Goal: Task Accomplishment & Management: Use online tool/utility

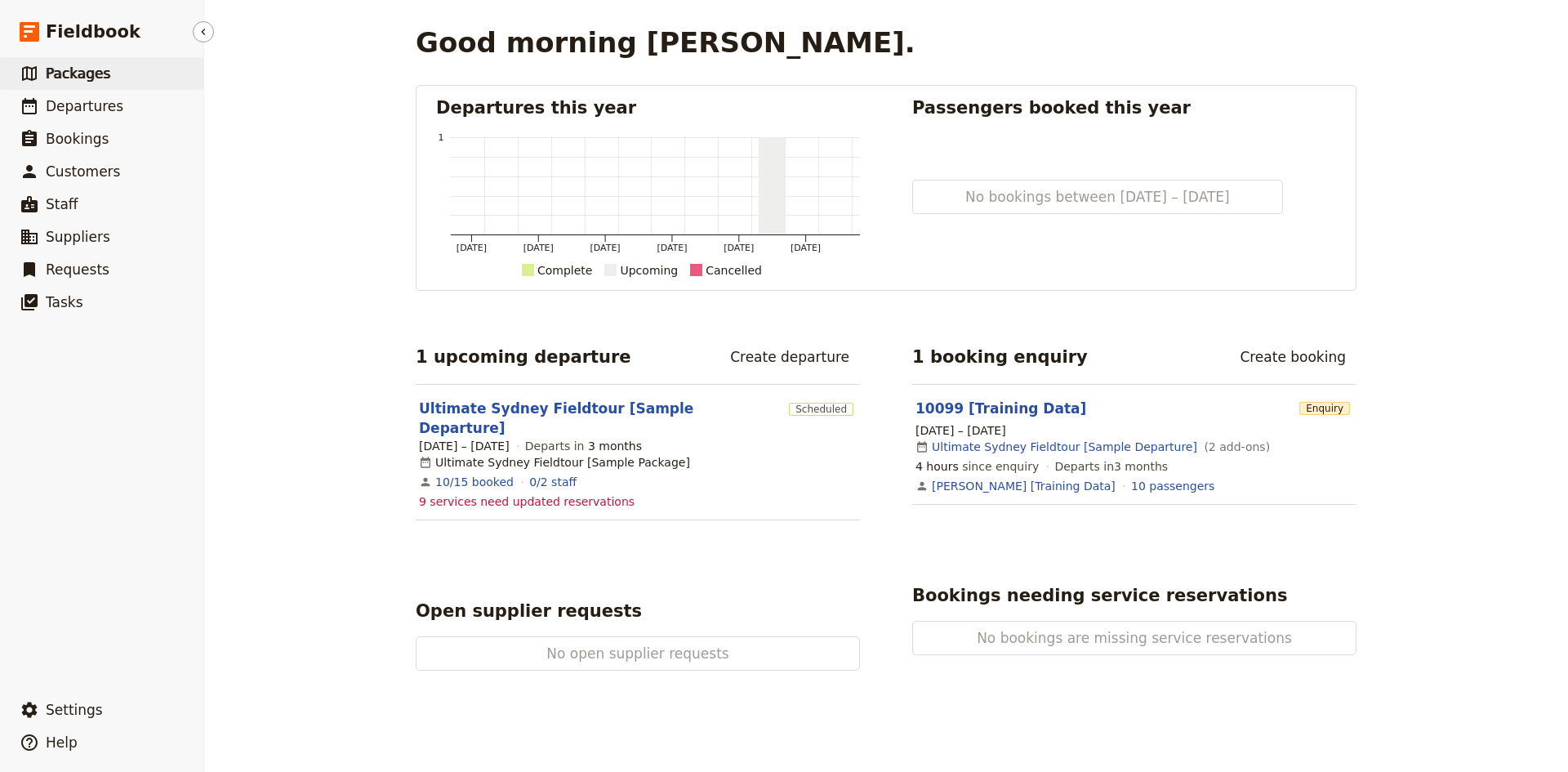
click at [89, 72] on span "Packages" at bounding box center [77, 74] width 64 height 17
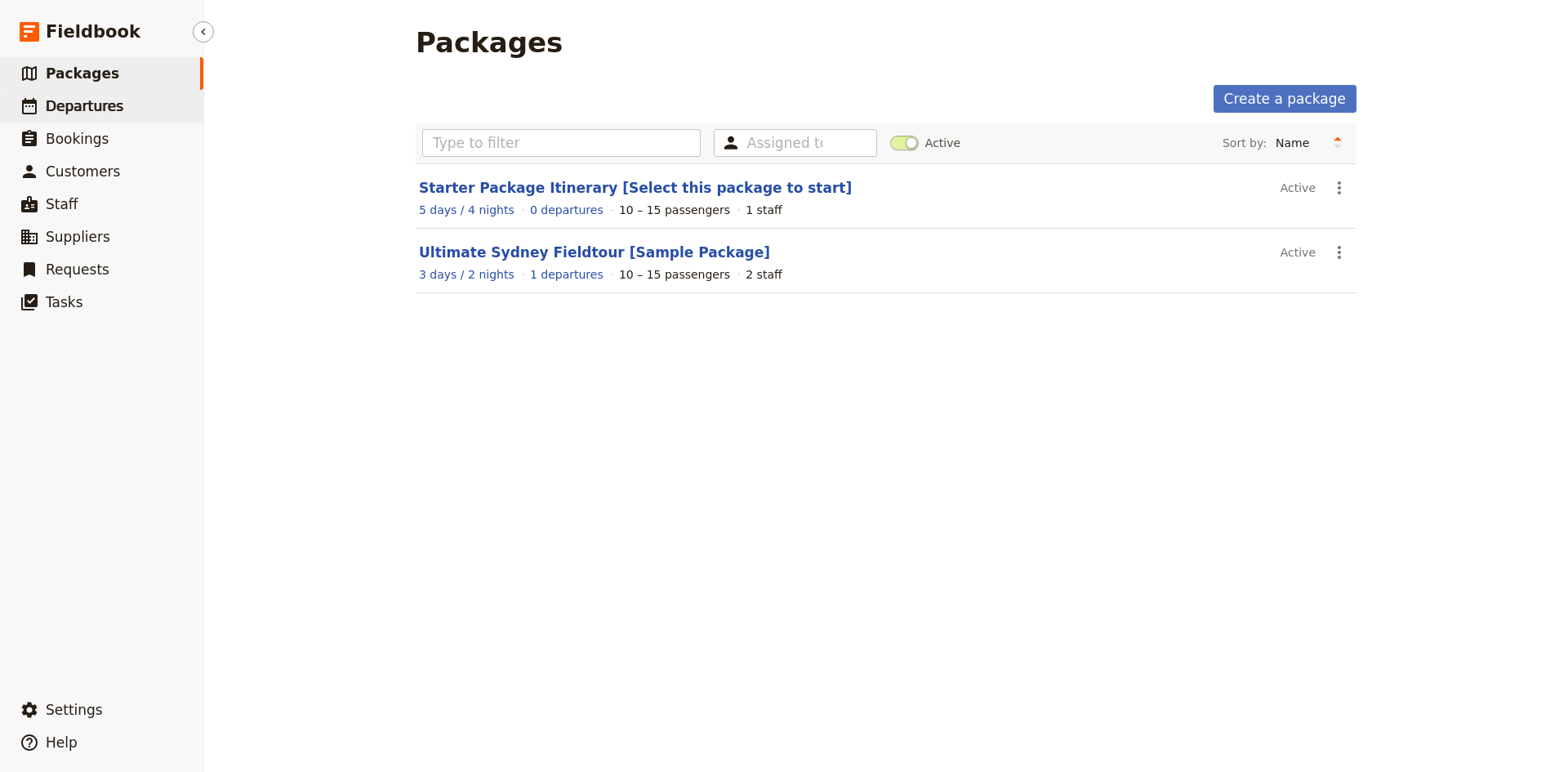
click at [95, 109] on span "Departures" at bounding box center [84, 106] width 77 height 17
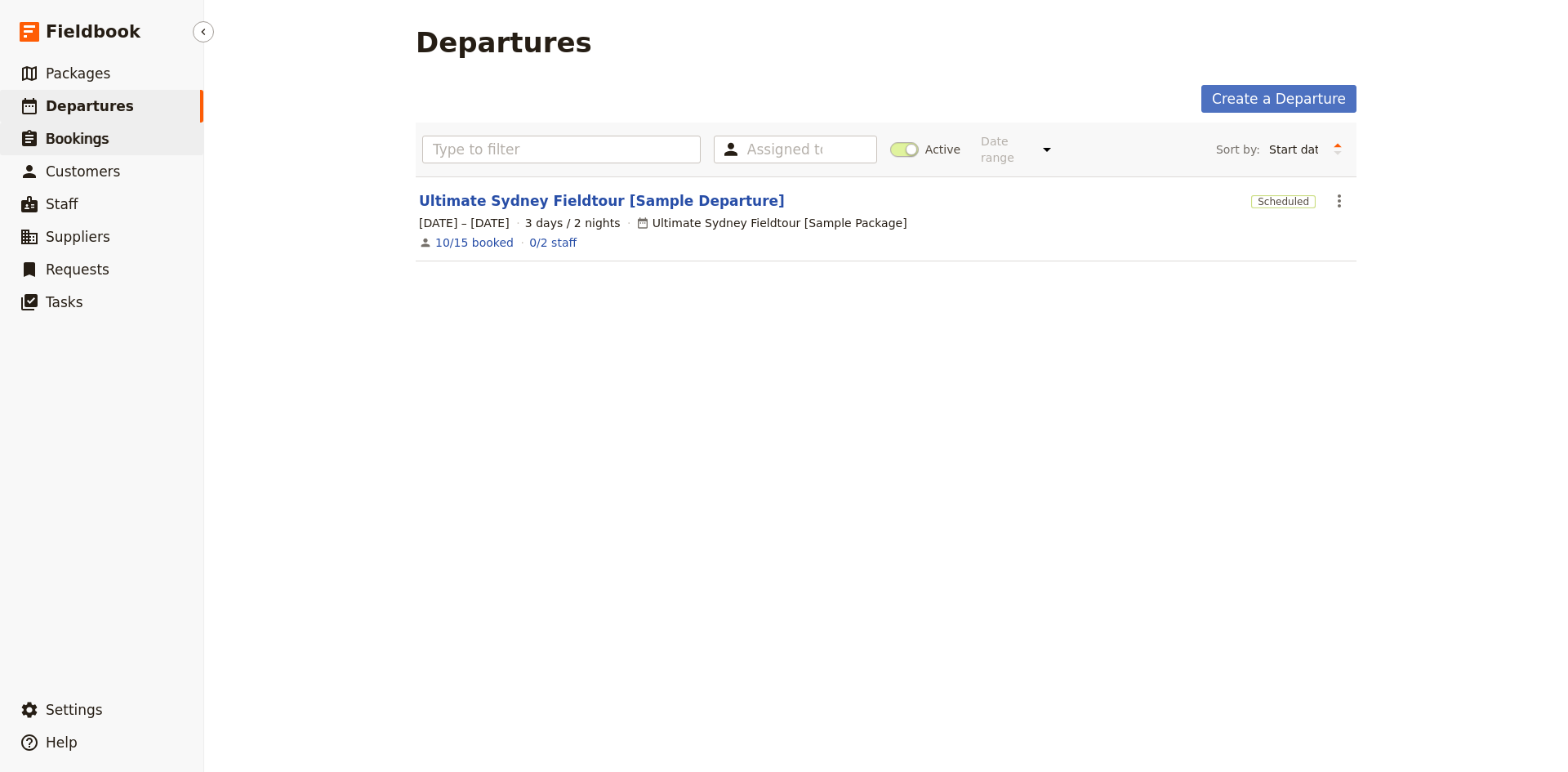
click at [77, 141] on span "Bookings" at bounding box center [77, 139] width 63 height 17
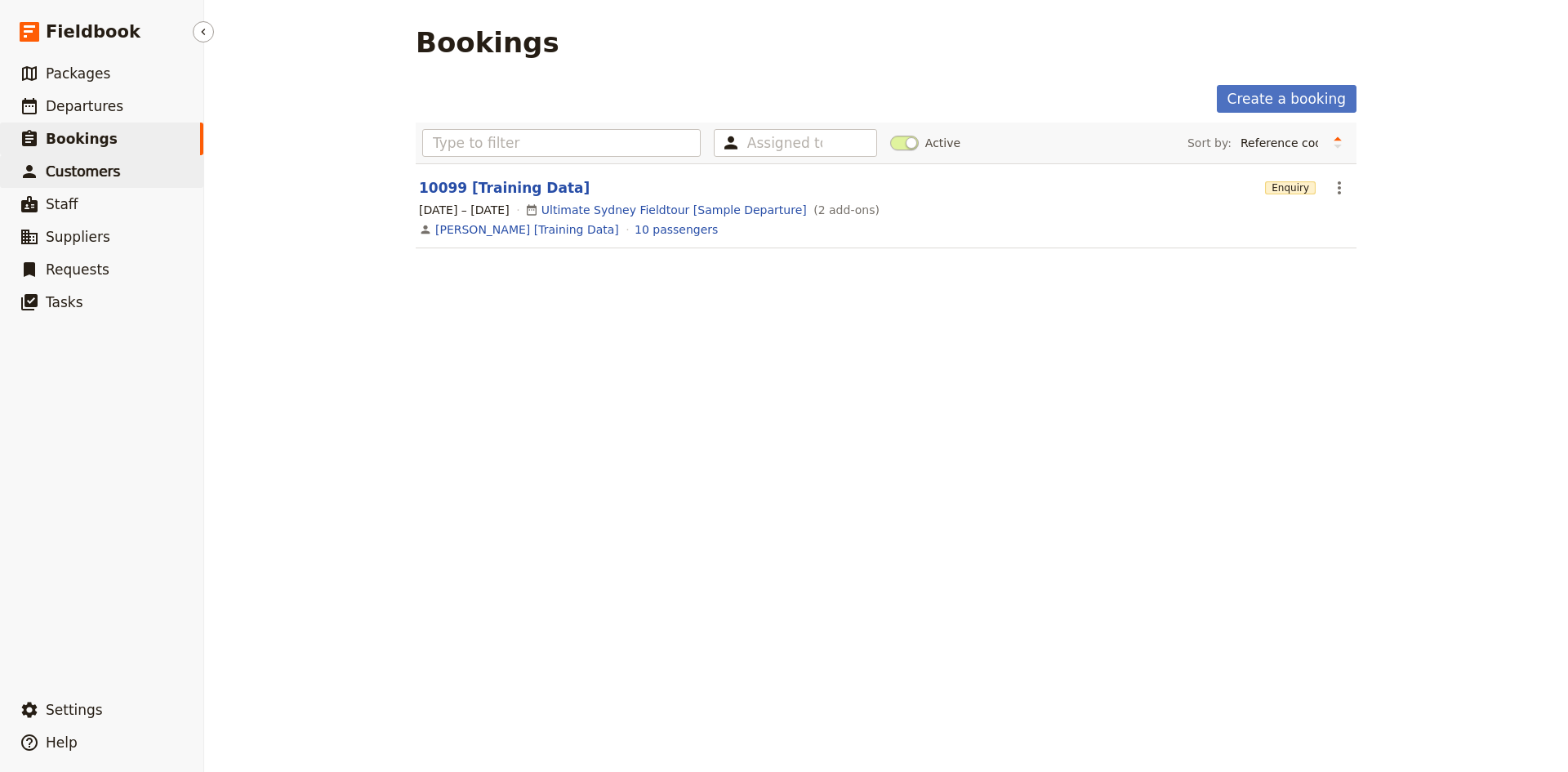
click at [80, 176] on span "Customers" at bounding box center [83, 172] width 75 height 17
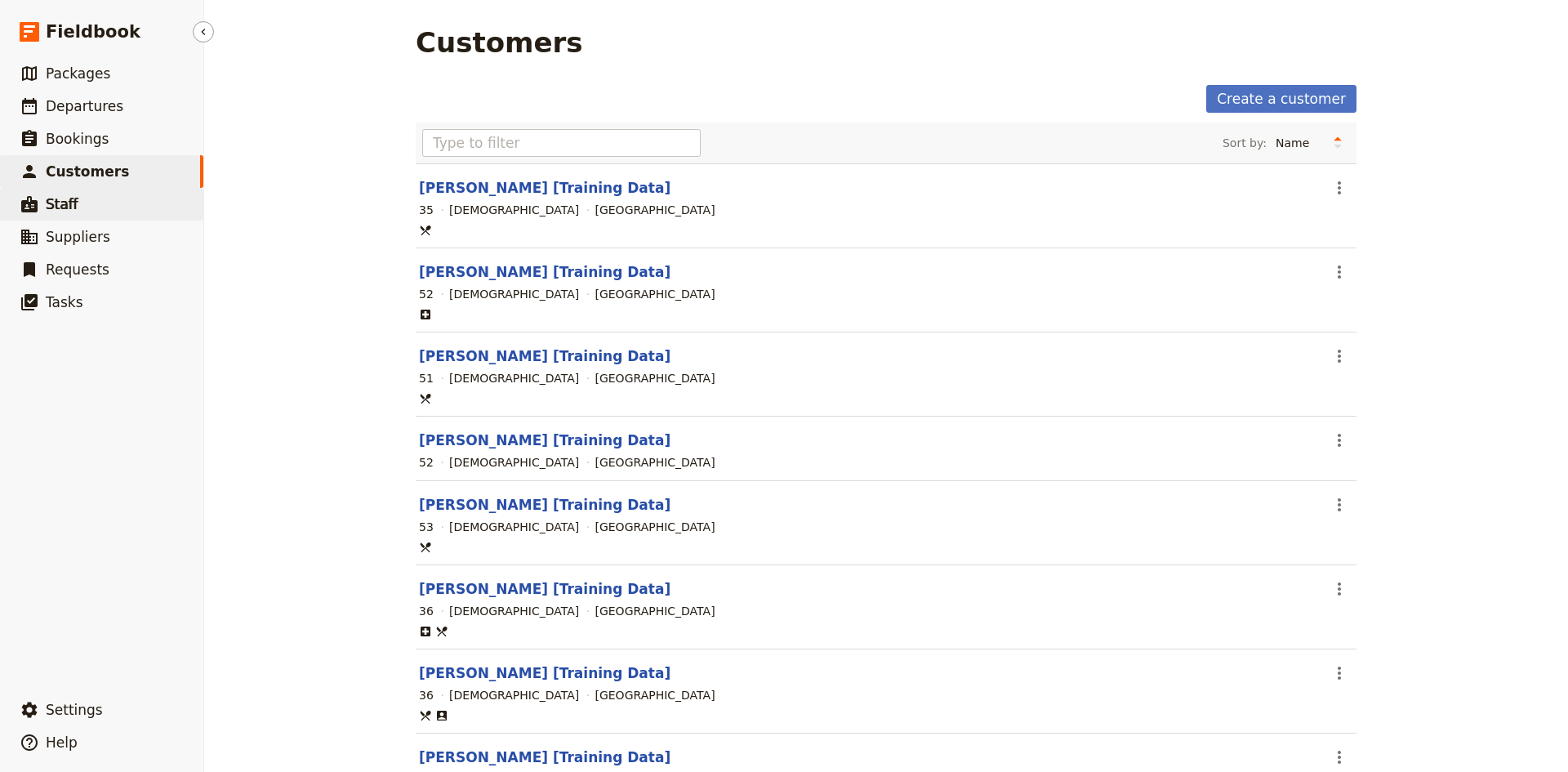
click at [68, 213] on span "Staff" at bounding box center [62, 204] width 33 height 20
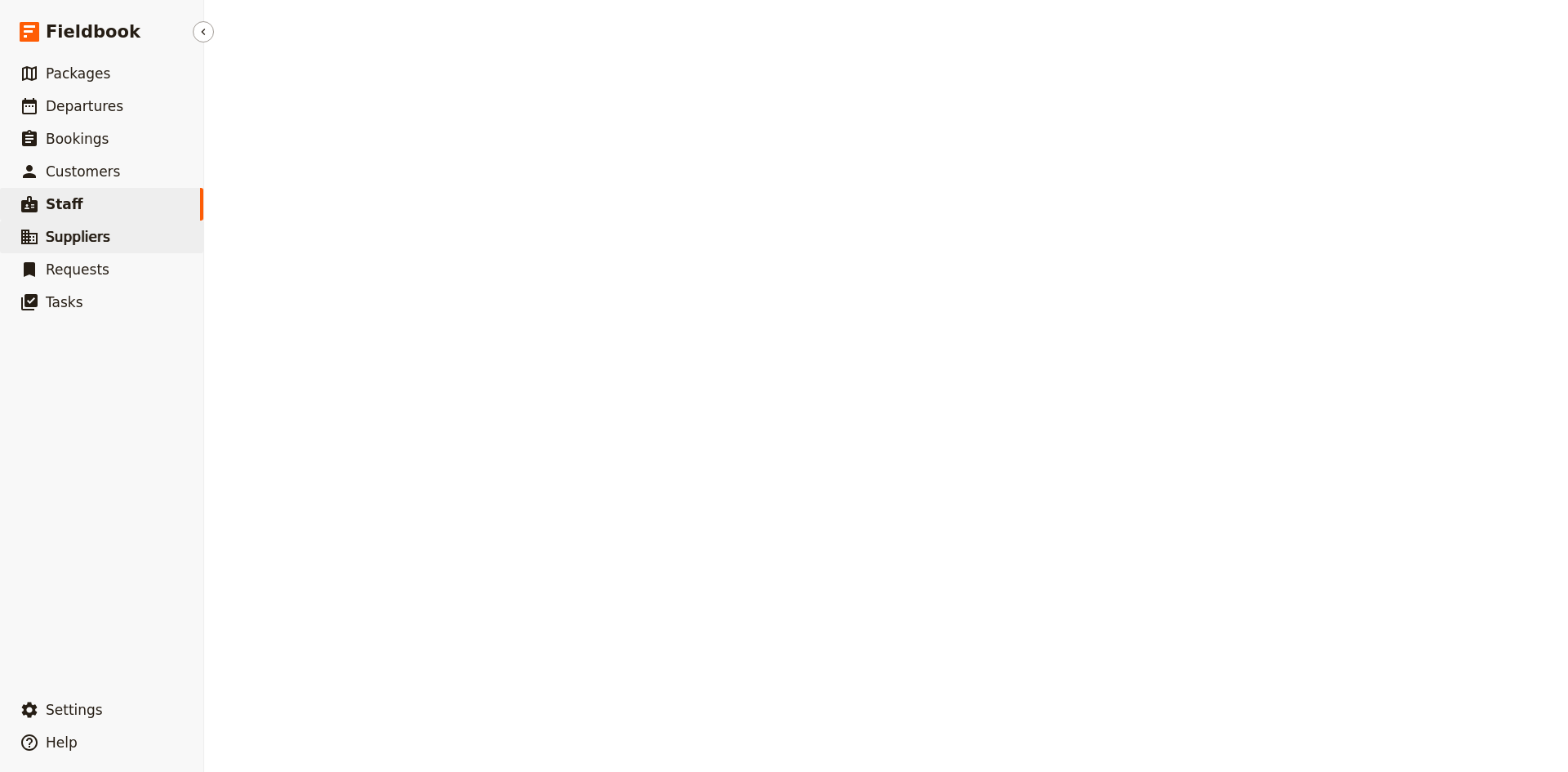
click at [68, 239] on span "Suppliers" at bounding box center [77, 237] width 64 height 17
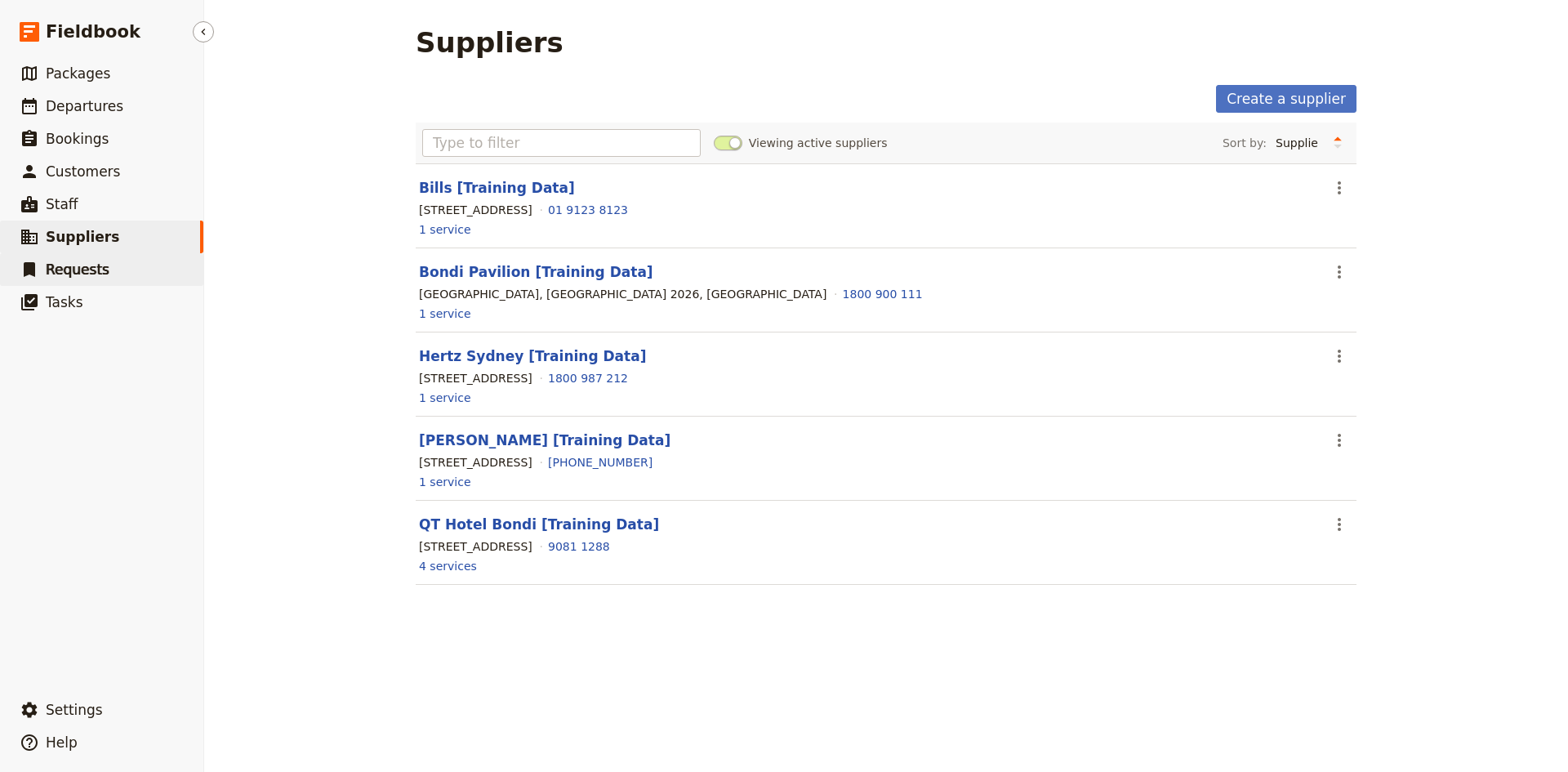
click at [68, 272] on span "Requests" at bounding box center [77, 270] width 63 height 17
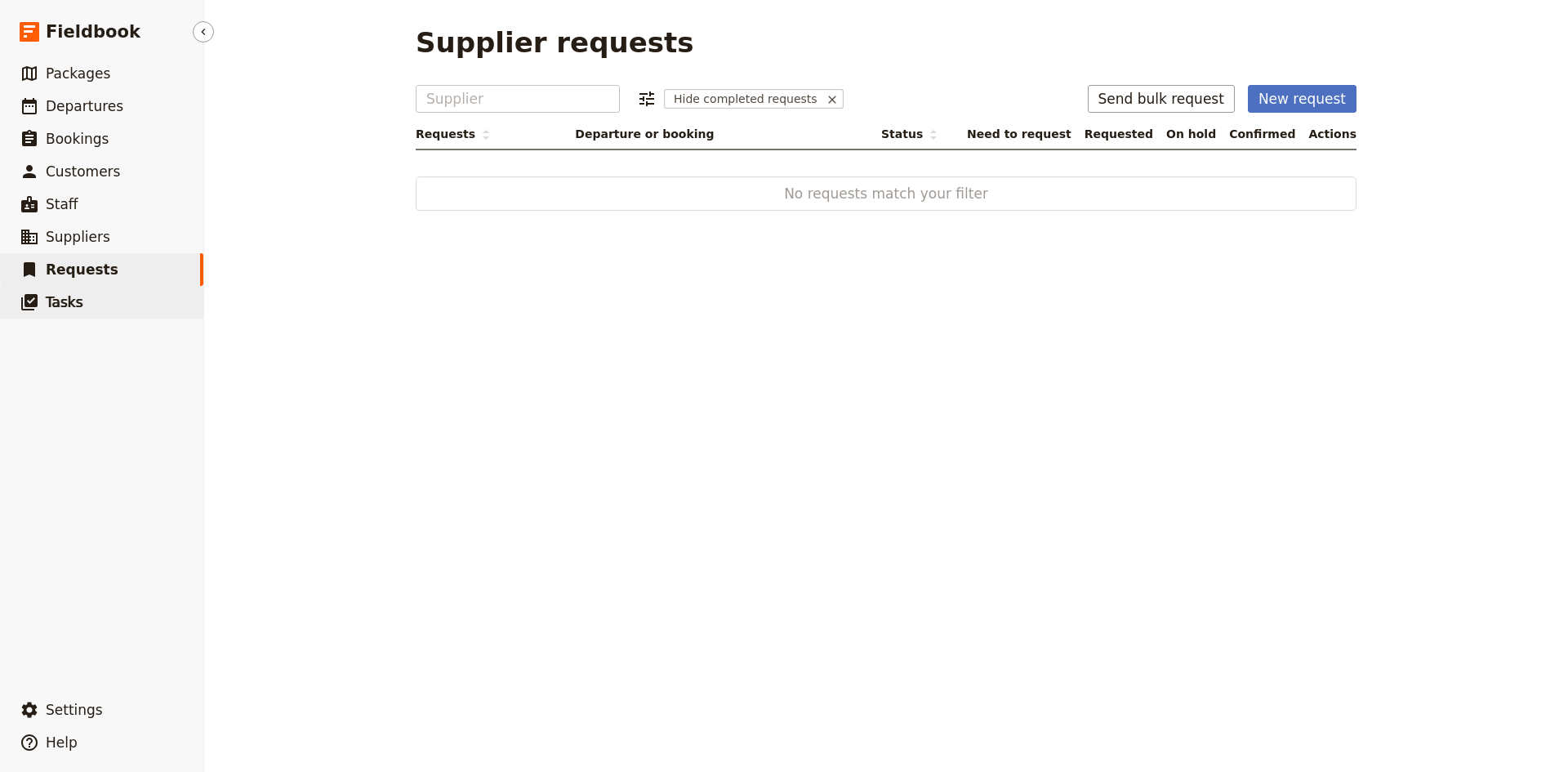
click at [67, 305] on span "Tasks" at bounding box center [64, 302] width 37 height 17
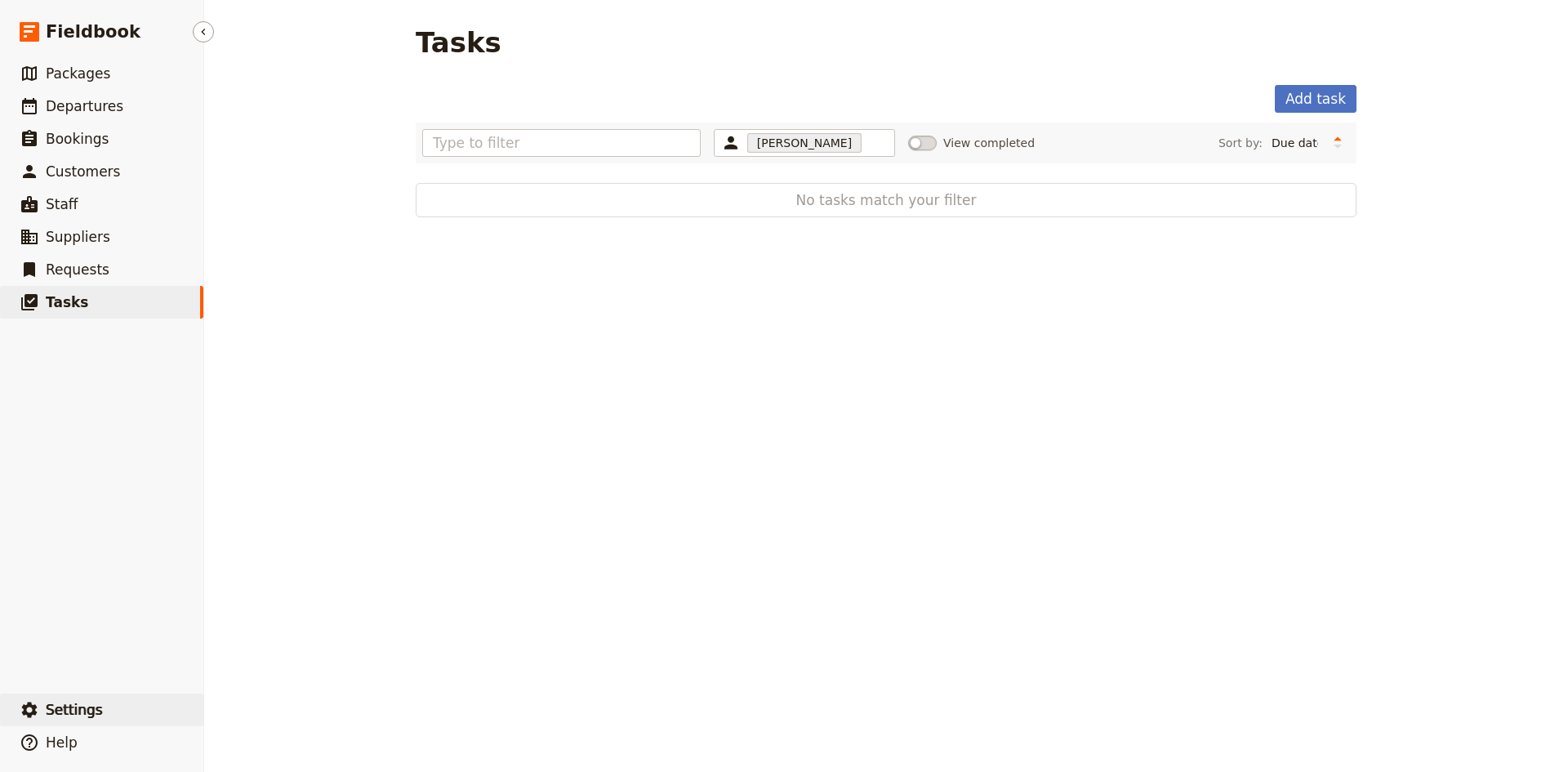
click at [55, 698] on button "​ Settings" at bounding box center [102, 709] width 203 height 33
click at [151, 517] on ul "​ Packages ​ Departures ​ Bookings ​ Customers ​ Staff ​ Suppliers ​ Requests ​…" at bounding box center [102, 372] width 203 height 630
click at [77, 27] on span "Fieldbook" at bounding box center [93, 32] width 95 height 24
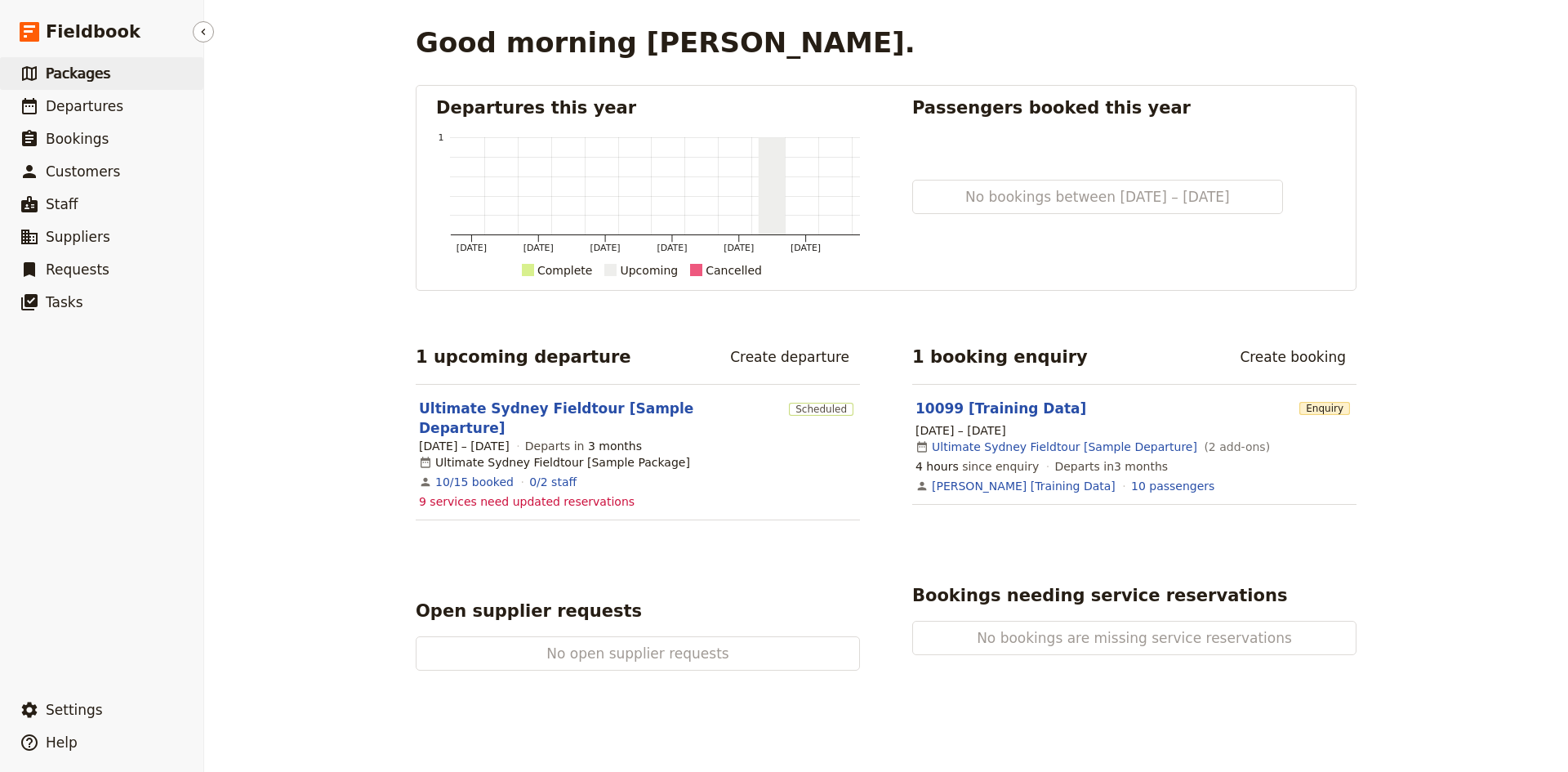
click at [82, 80] on span "Packages" at bounding box center [77, 74] width 64 height 17
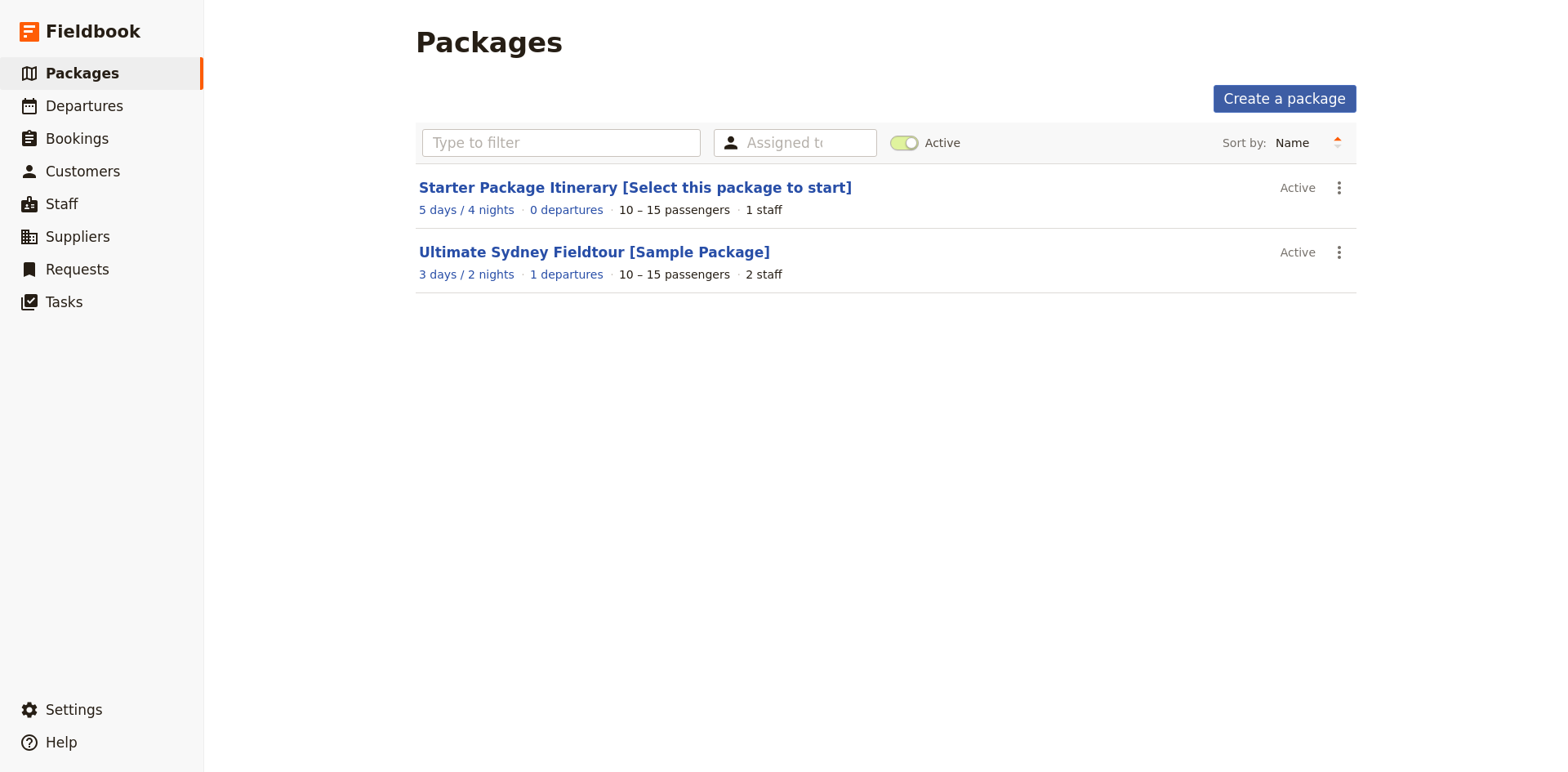
click at [1289, 99] on link "Create a package" at bounding box center [1284, 99] width 143 height 28
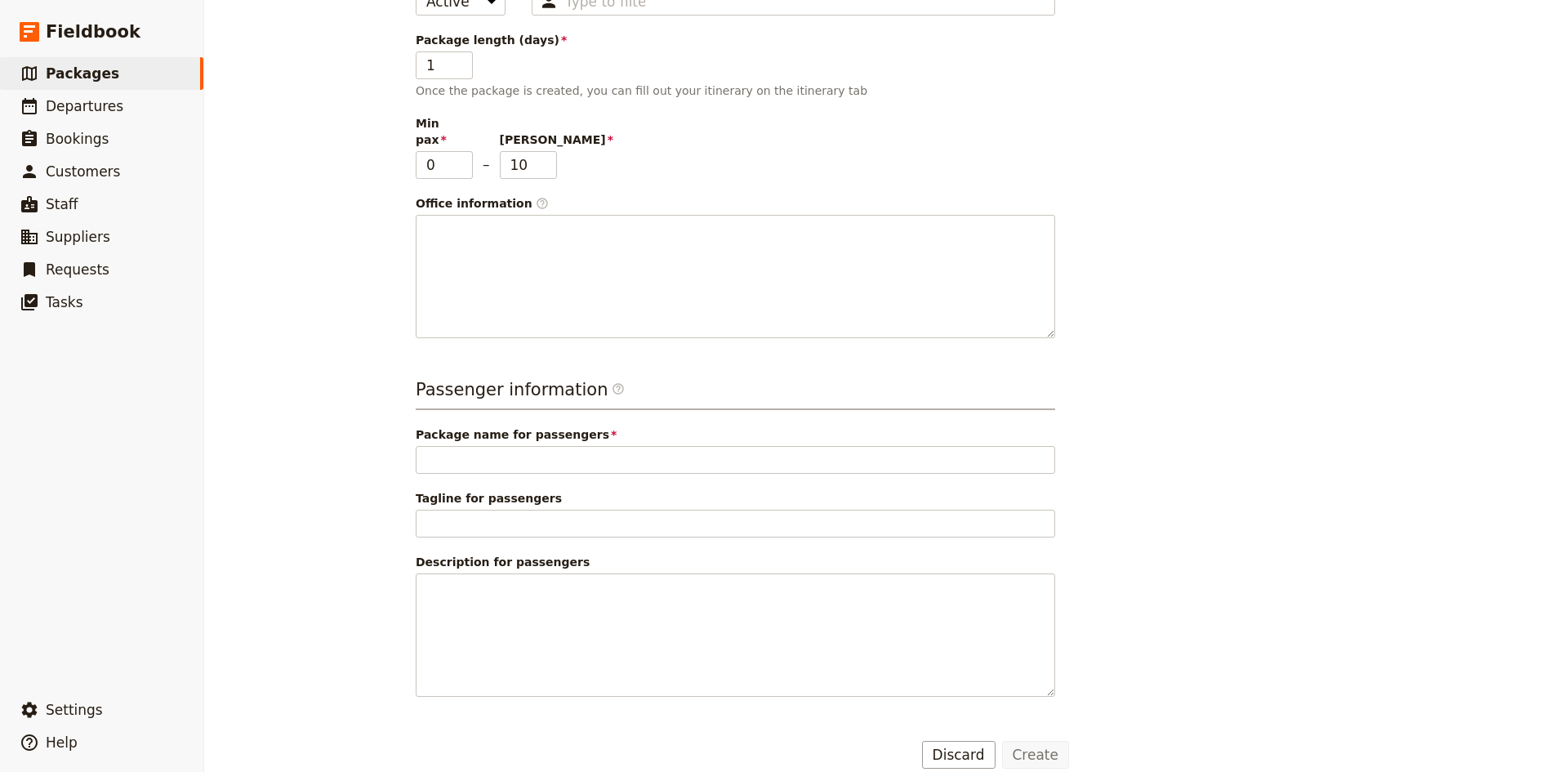
scroll to position [236, 0]
